Goal: Find specific page/section: Find specific page/section

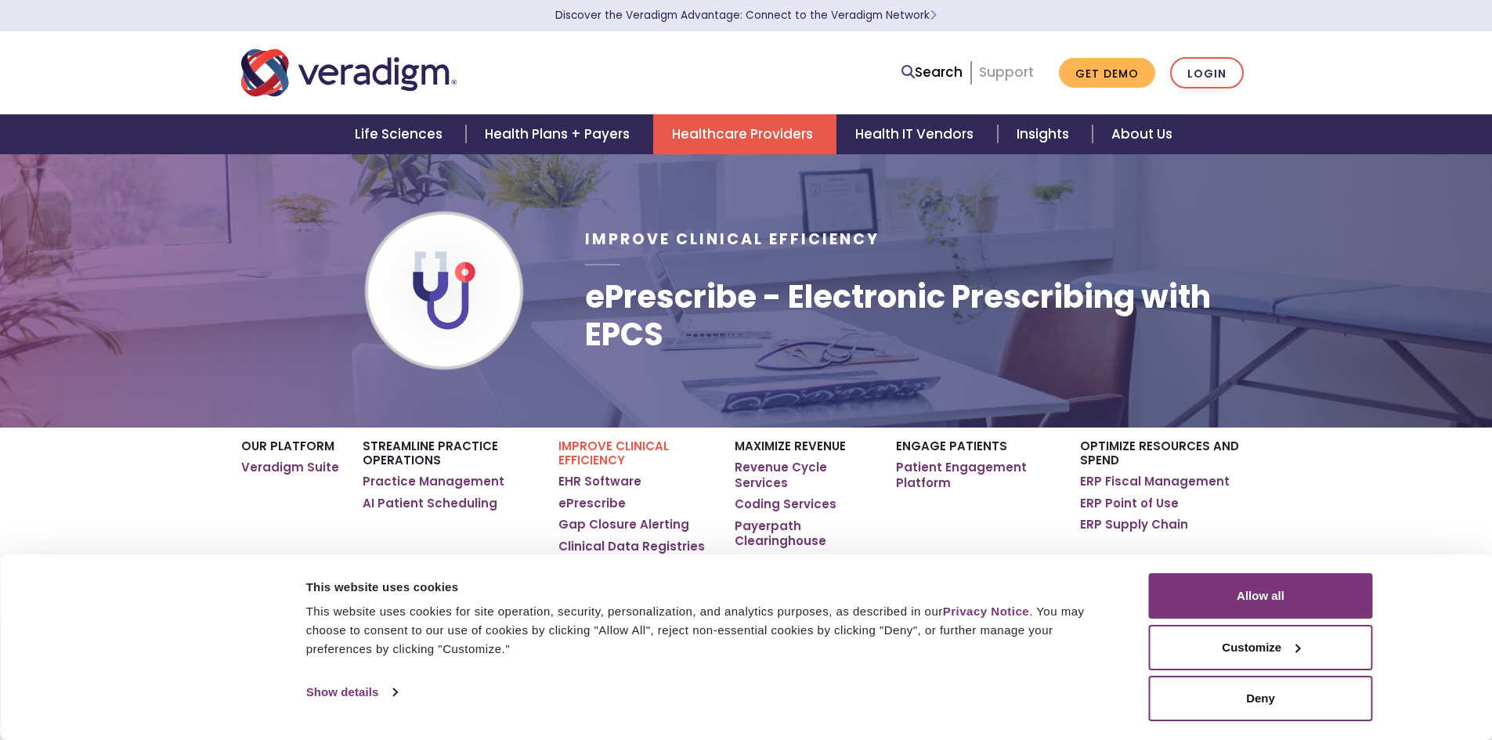
click at [1004, 63] on link "Support" at bounding box center [1006, 72] width 55 height 19
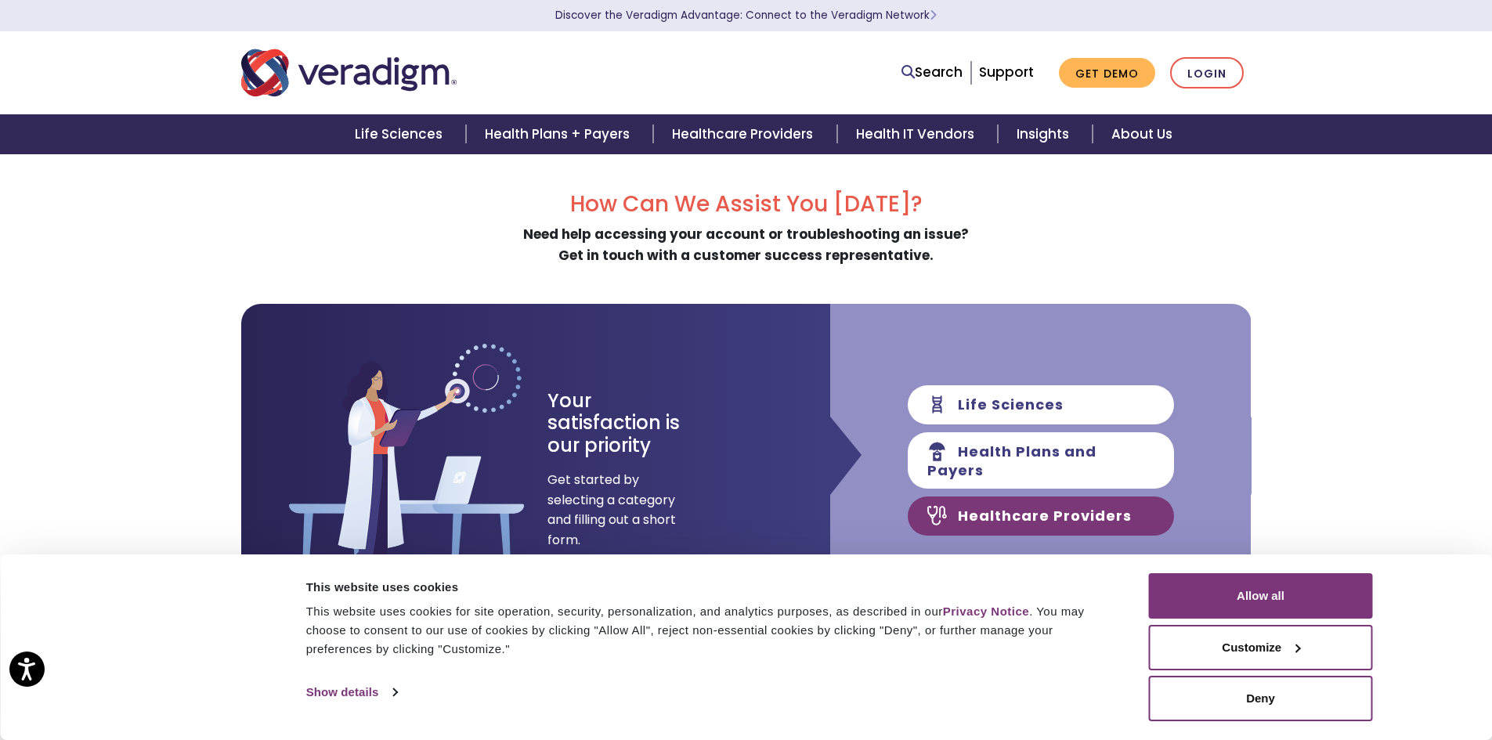
click at [1088, 514] on link "Healthcare Providers" at bounding box center [1041, 515] width 266 height 39
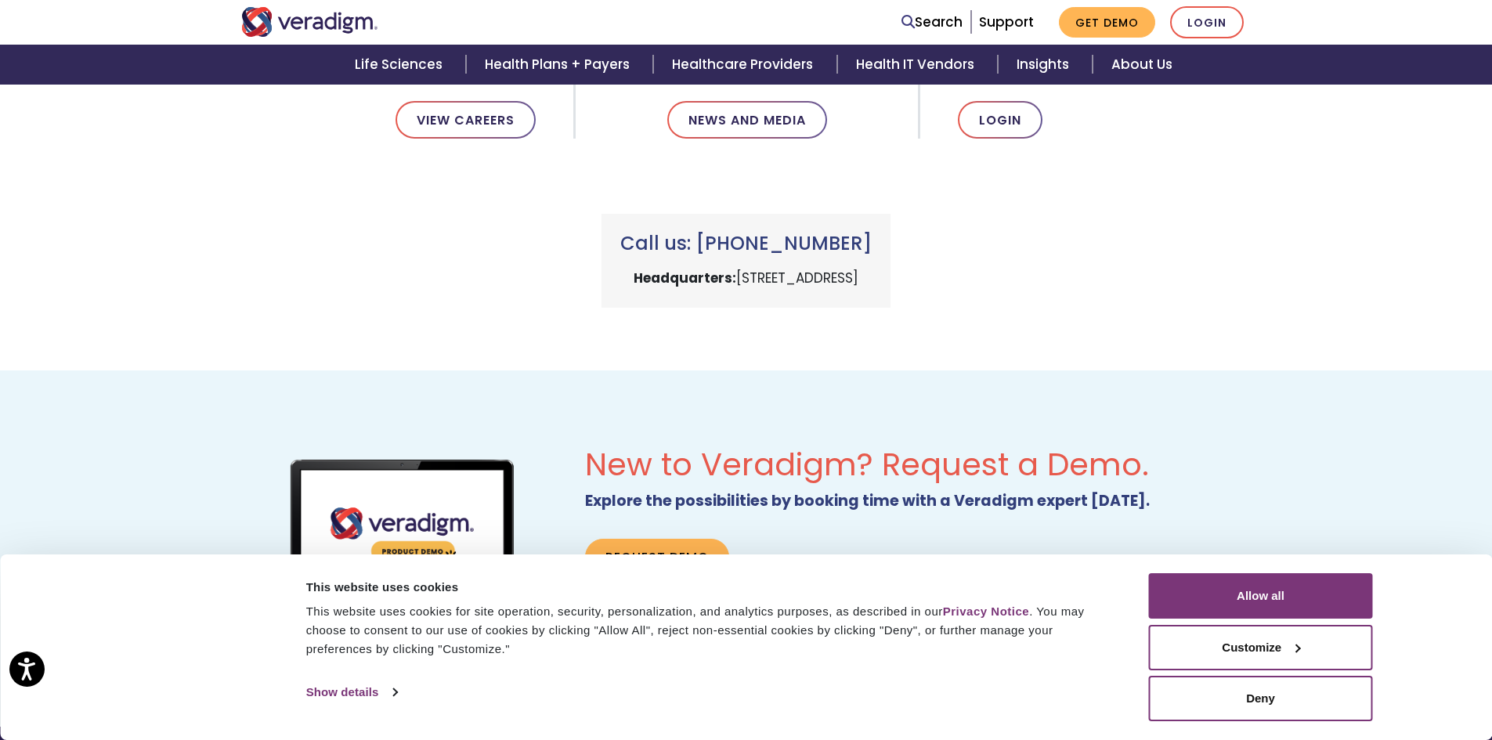
scroll to position [861, 0]
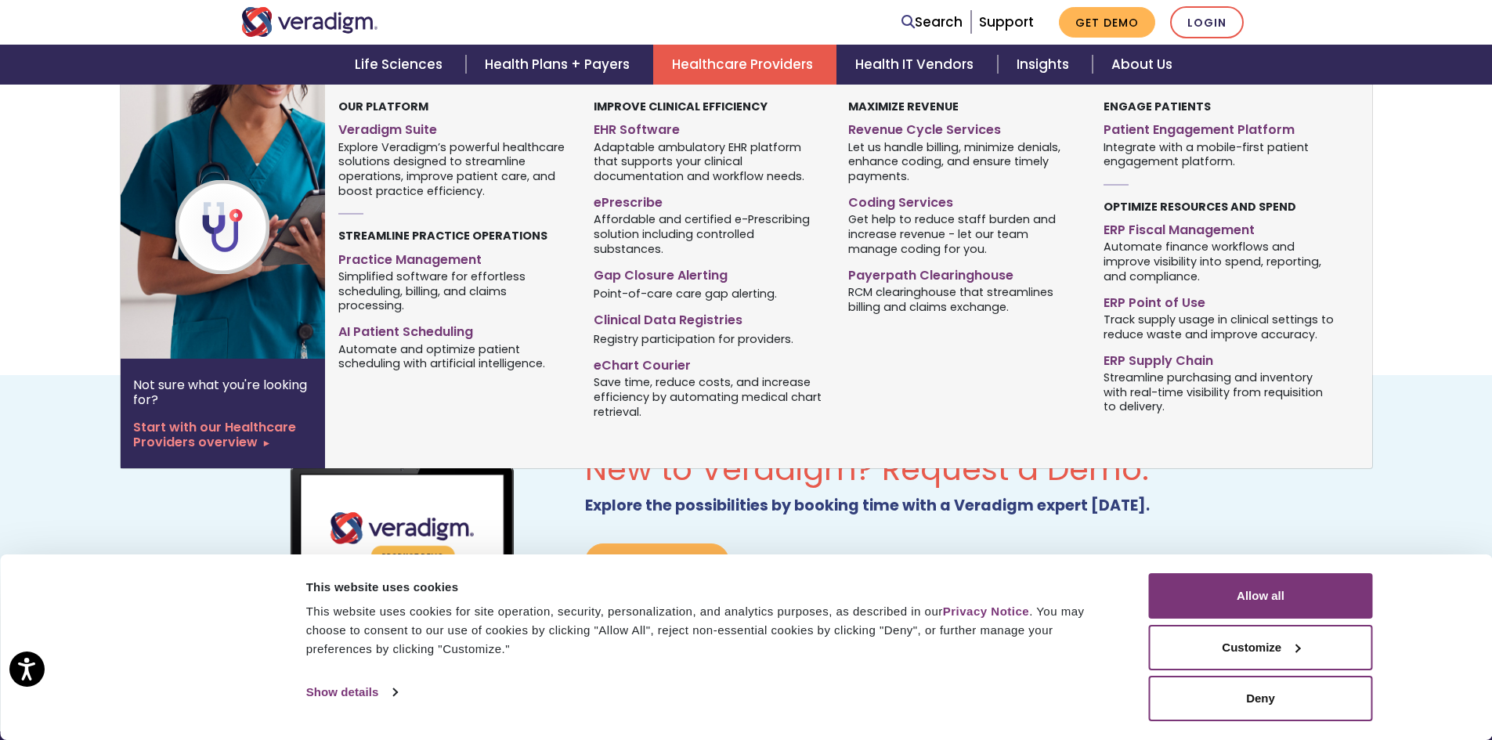
click at [760, 56] on link "Healthcare Providers" at bounding box center [744, 65] width 183 height 40
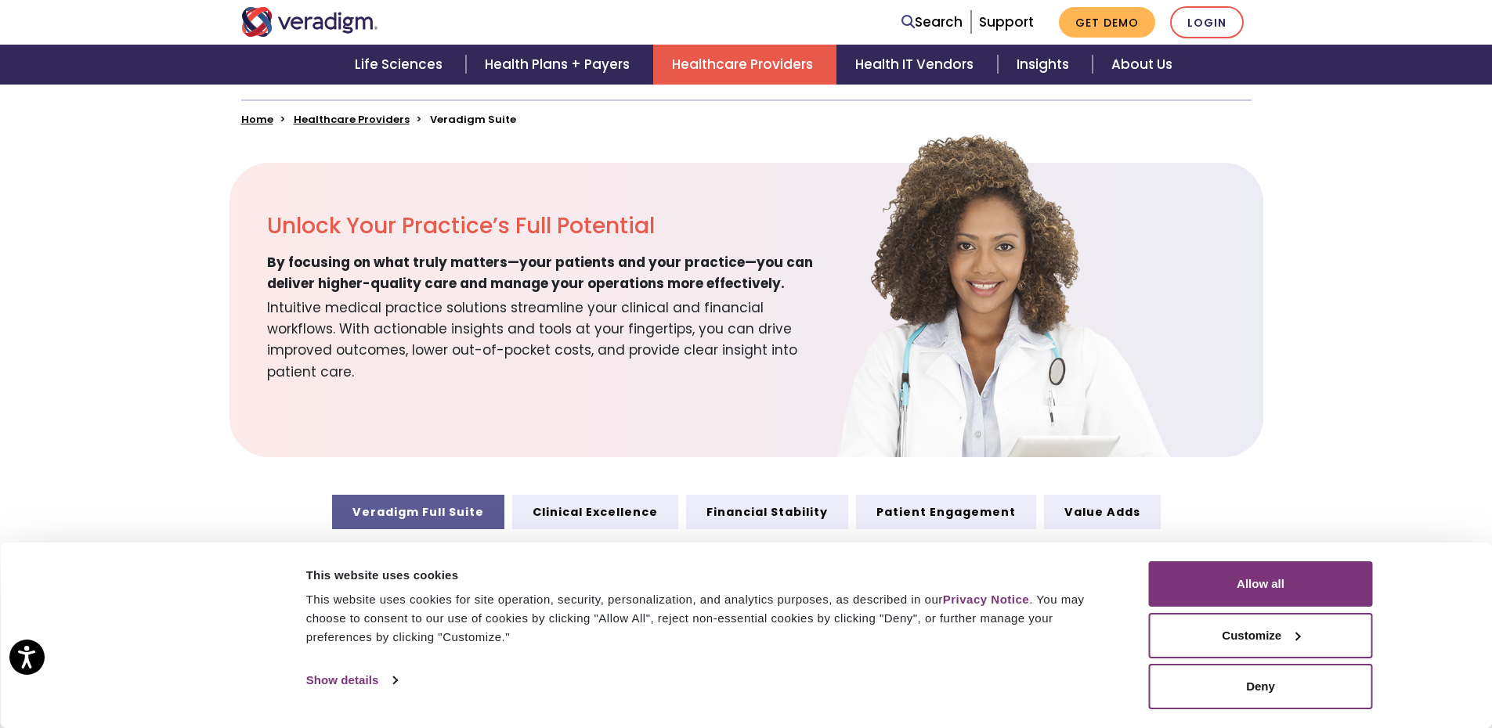
scroll to position [470, 0]
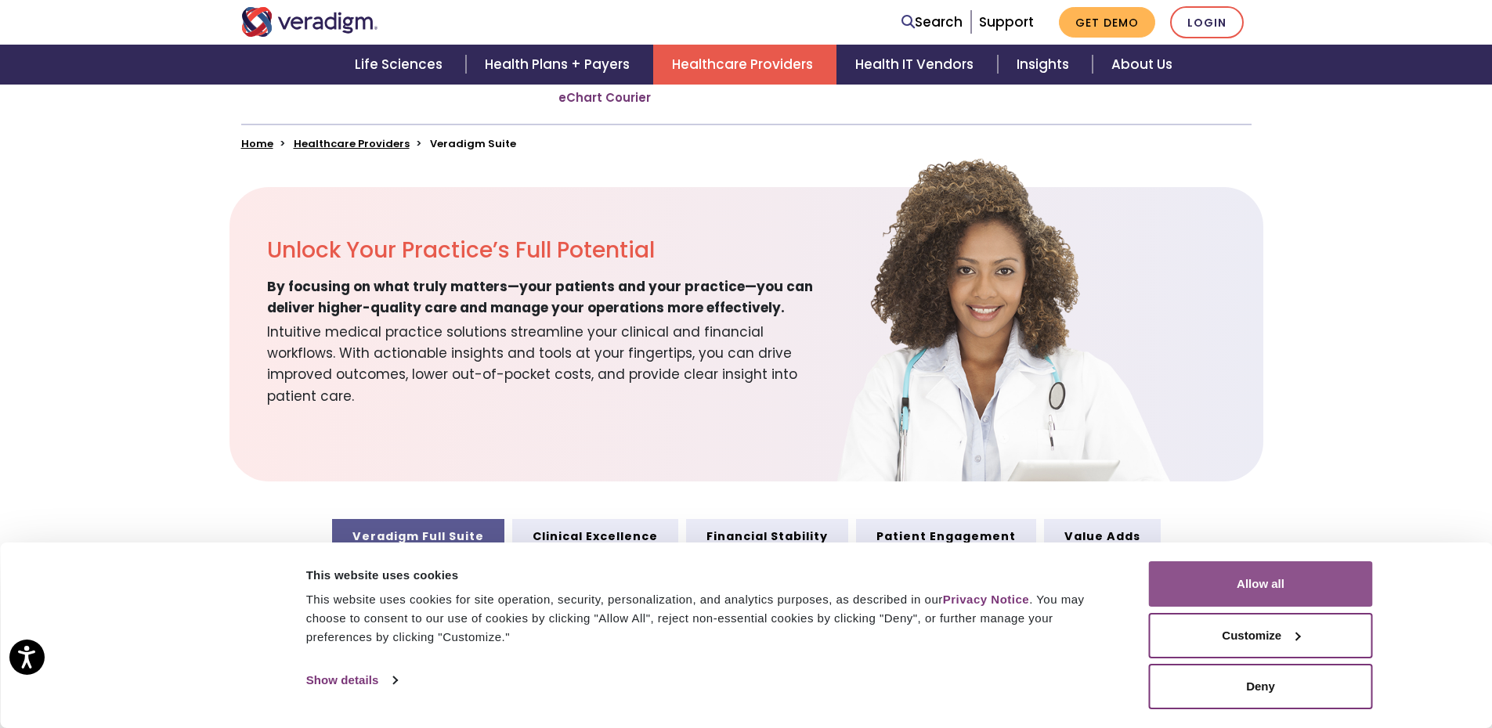
click at [1347, 596] on button "Allow all" at bounding box center [1261, 583] width 224 height 45
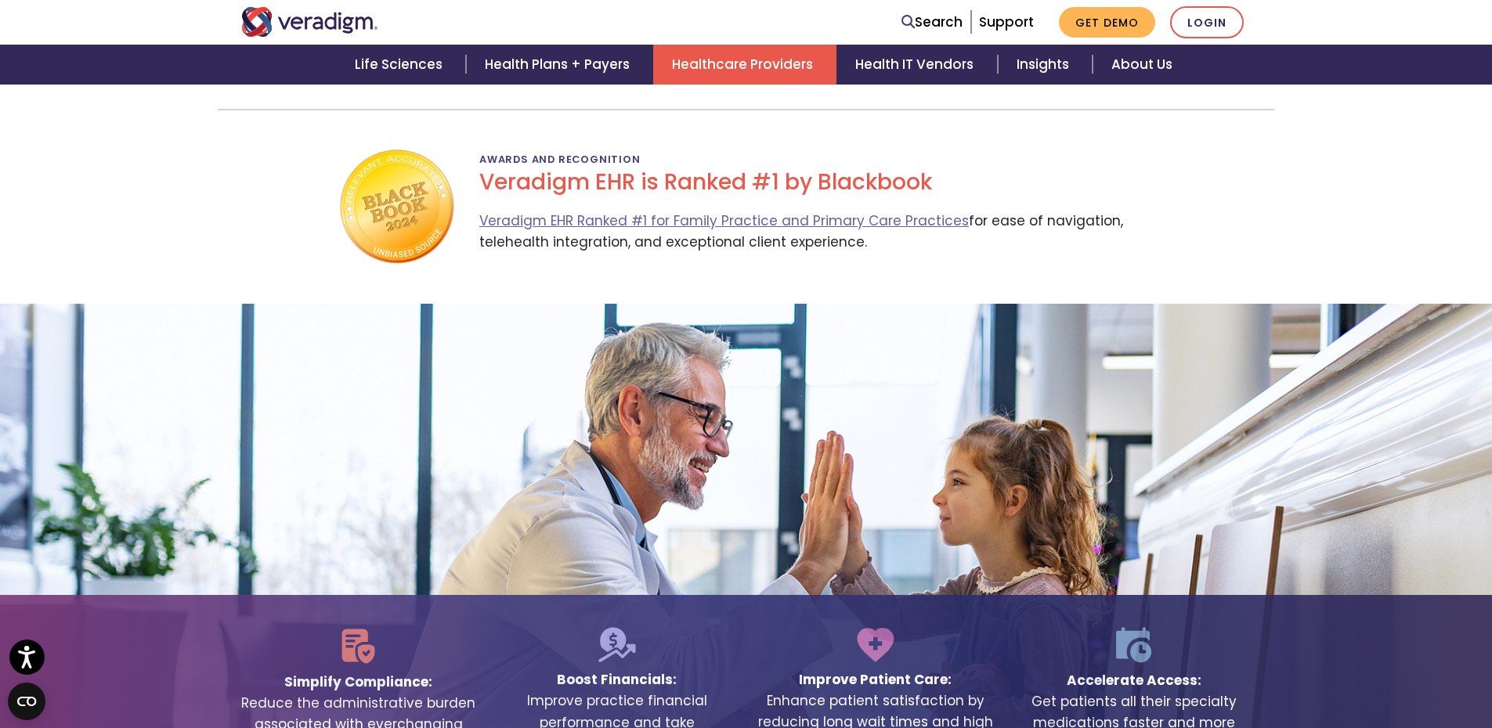
scroll to position [2897, 0]
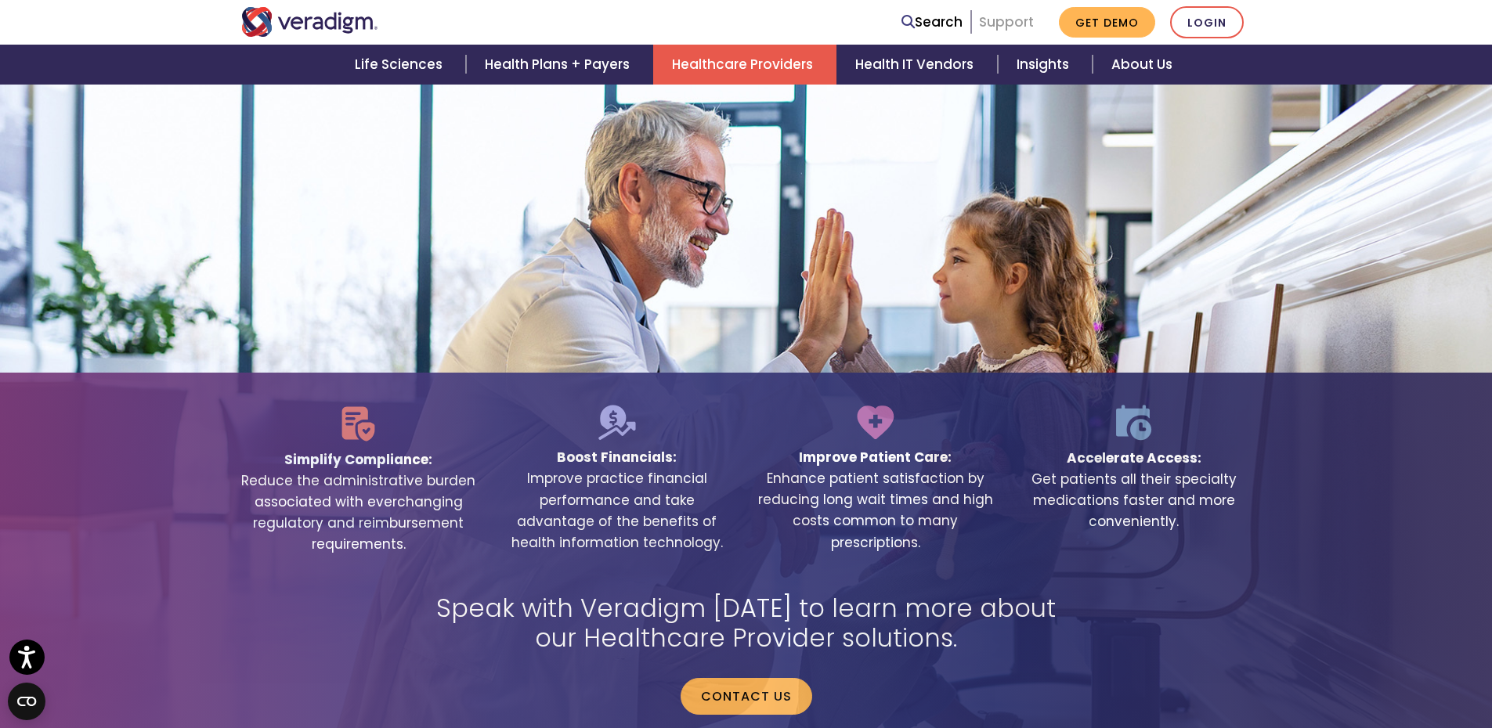
click at [1009, 23] on link "Support" at bounding box center [1006, 22] width 55 height 19
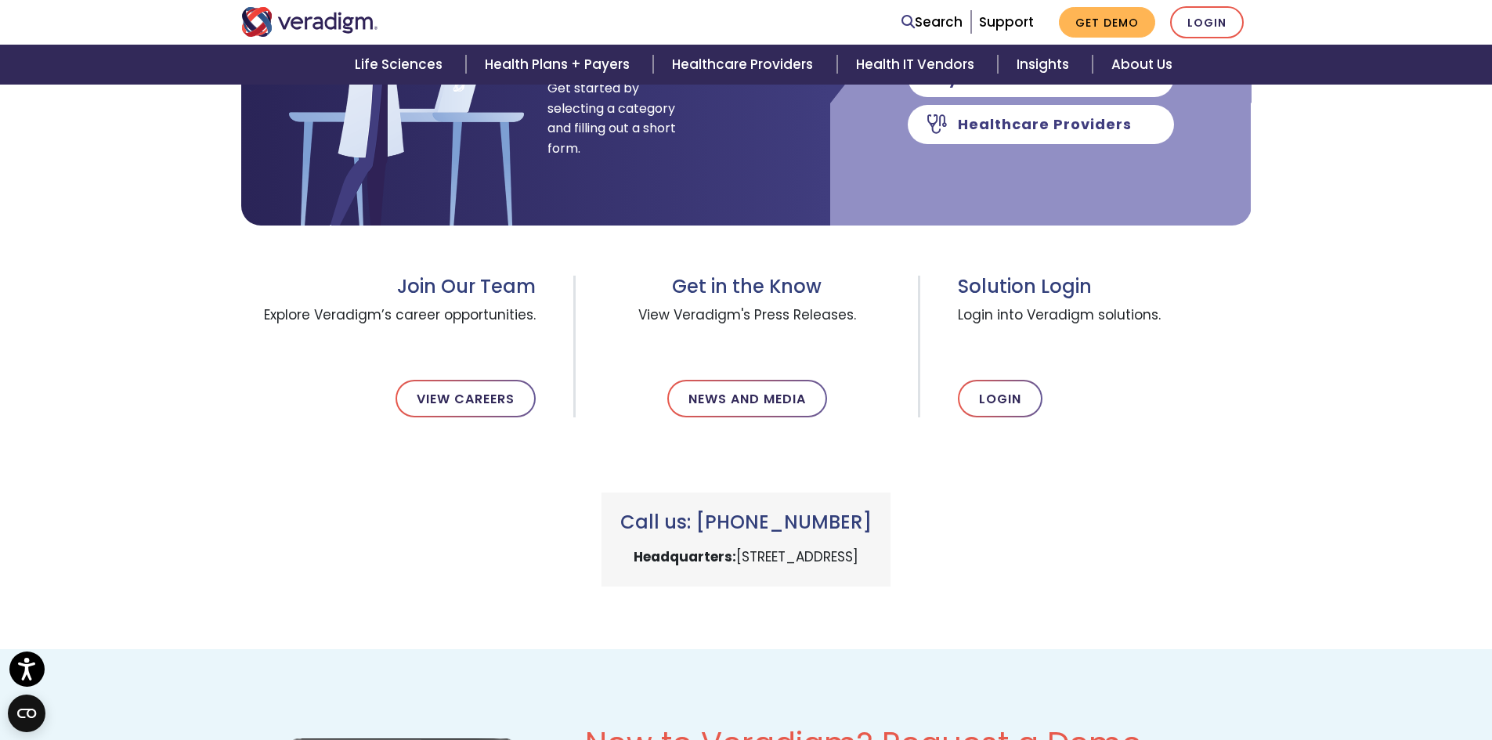
scroll to position [626, 0]
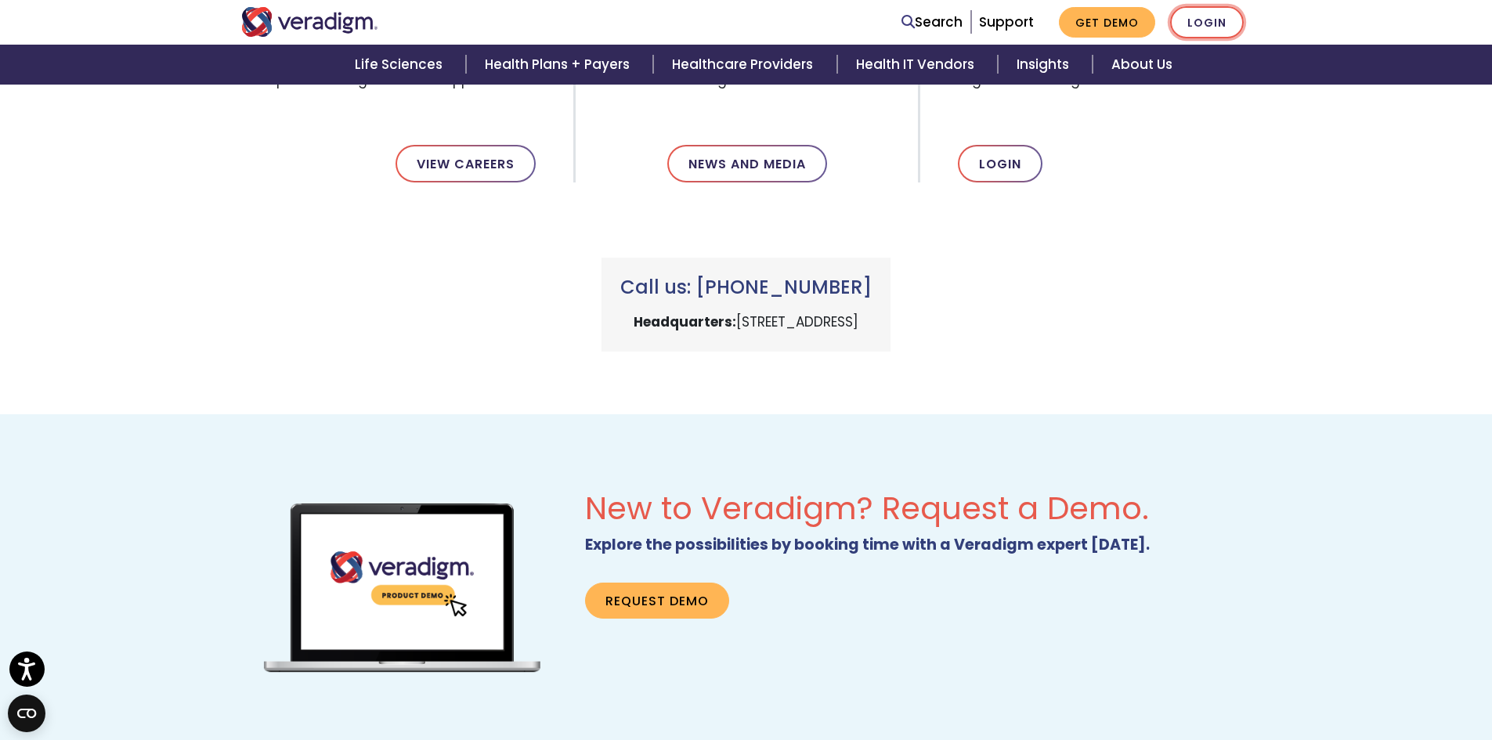
click at [1209, 26] on link "Login" at bounding box center [1207, 22] width 74 height 32
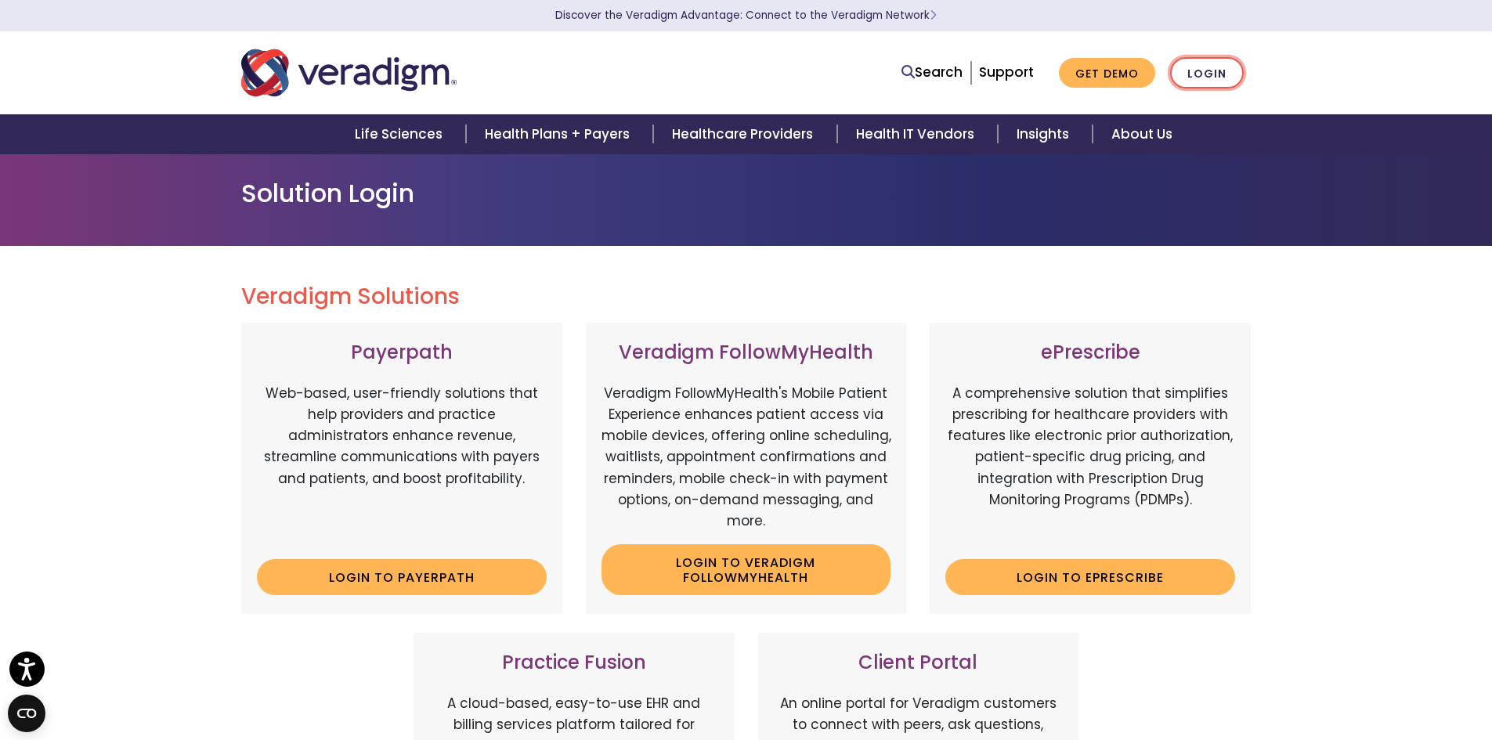
click at [1213, 74] on link "Login" at bounding box center [1207, 73] width 74 height 32
